Goal: Check status: Check status

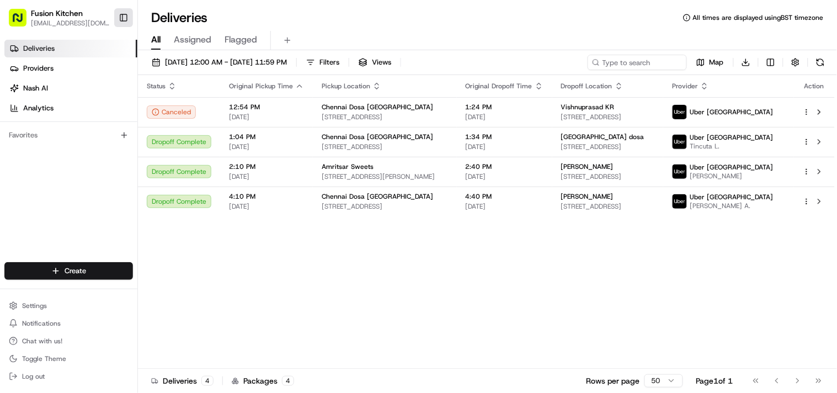
click at [124, 21] on button "Toggle Sidebar" at bounding box center [123, 17] width 19 height 19
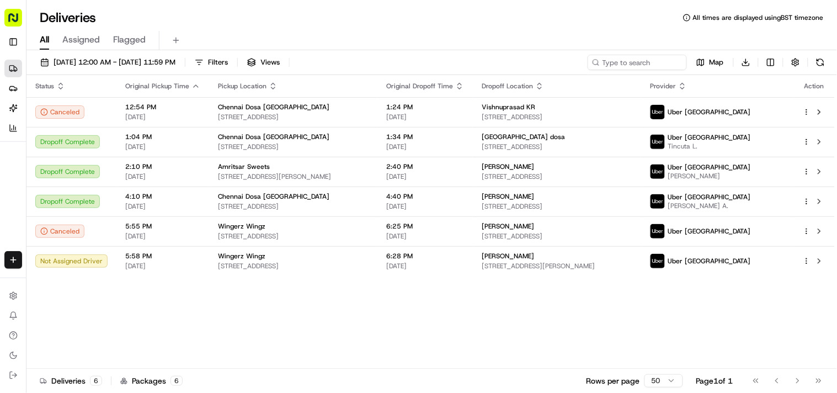
click at [417, 262] on html "Fusion Kitchen [EMAIL_ADDRESS][DOMAIN_NAME] Toggle Sidebar Deliveries Providers…" at bounding box center [418, 196] width 837 height 393
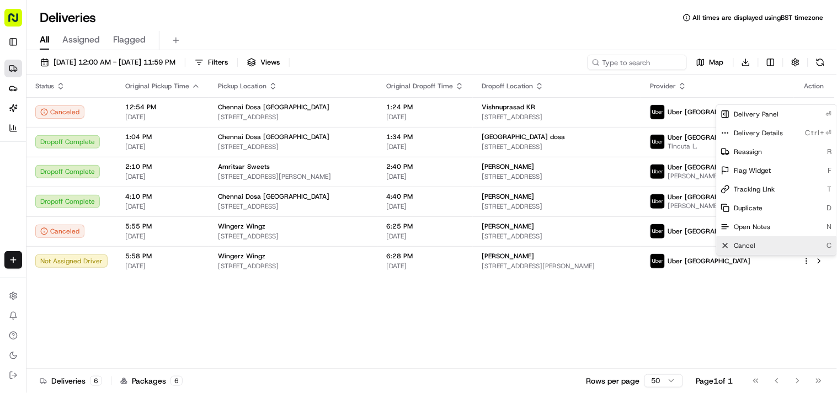
click at [417, 249] on span "Cancel" at bounding box center [746, 245] width 22 height 9
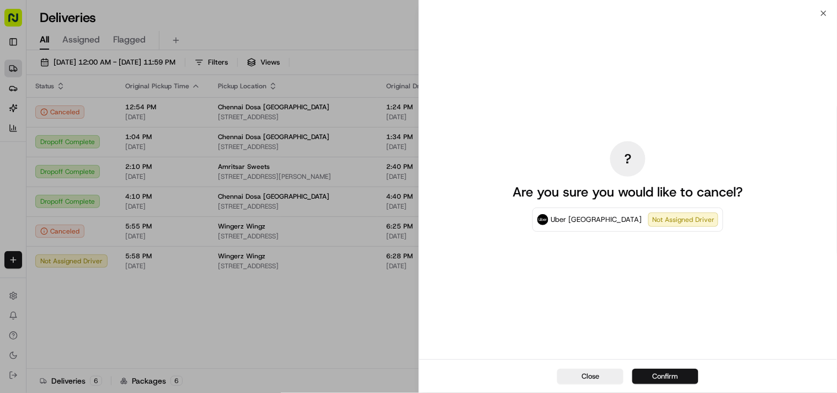
click at [417, 370] on button "Confirm" at bounding box center [666, 376] width 66 height 15
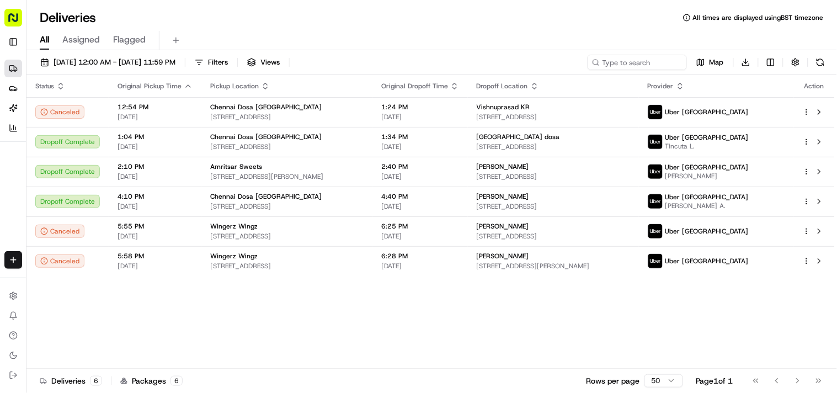
click at [326, 308] on div "Status Original Pickup Time Pickup Location Original Dropoff Time Dropoff Locat…" at bounding box center [430, 222] width 809 height 294
